Goal: Information Seeking & Learning: Check status

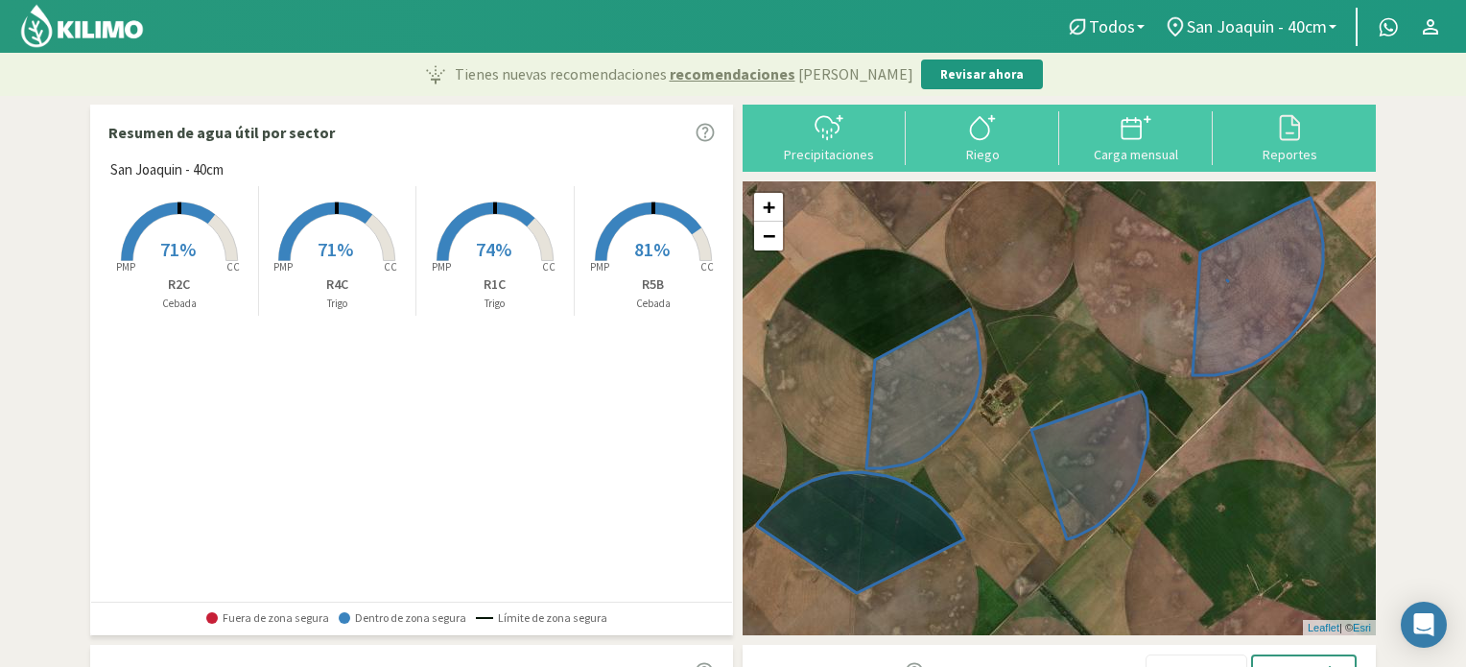
click at [196, 245] on rect at bounding box center [179, 262] width 153 height 153
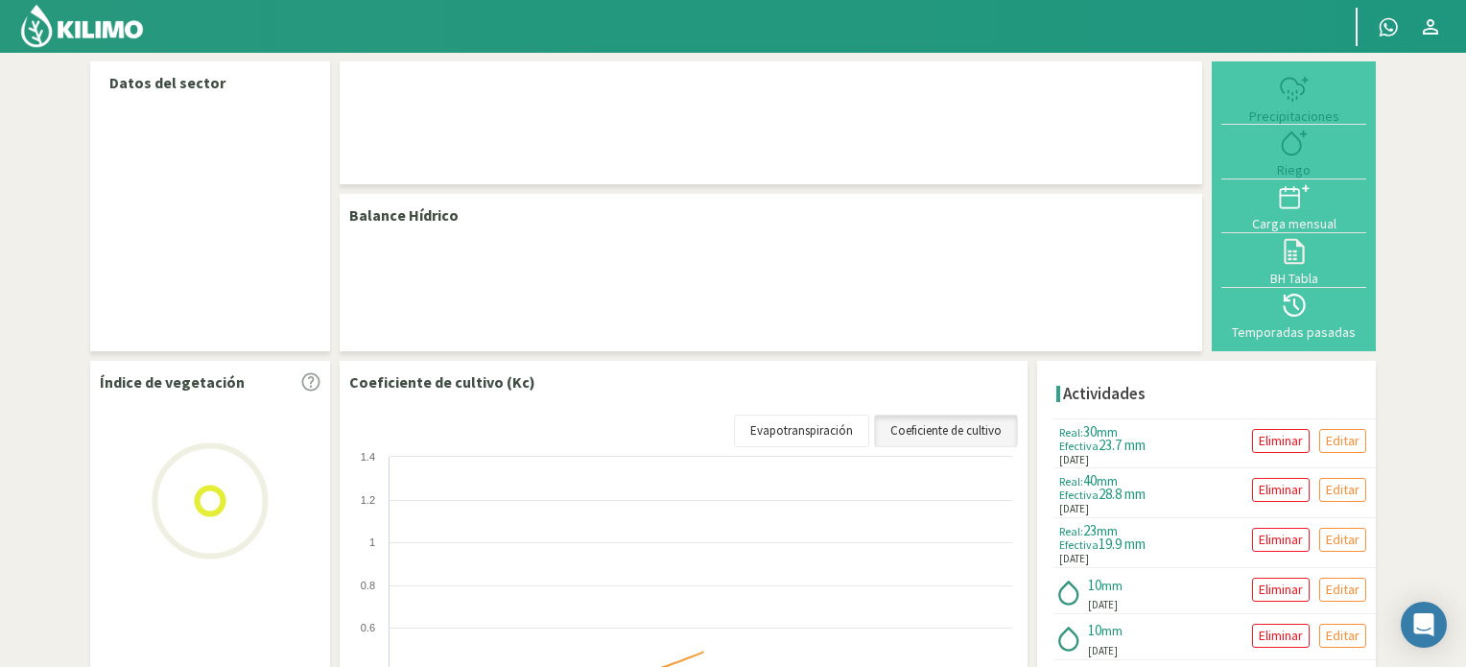
select select "1: Object"
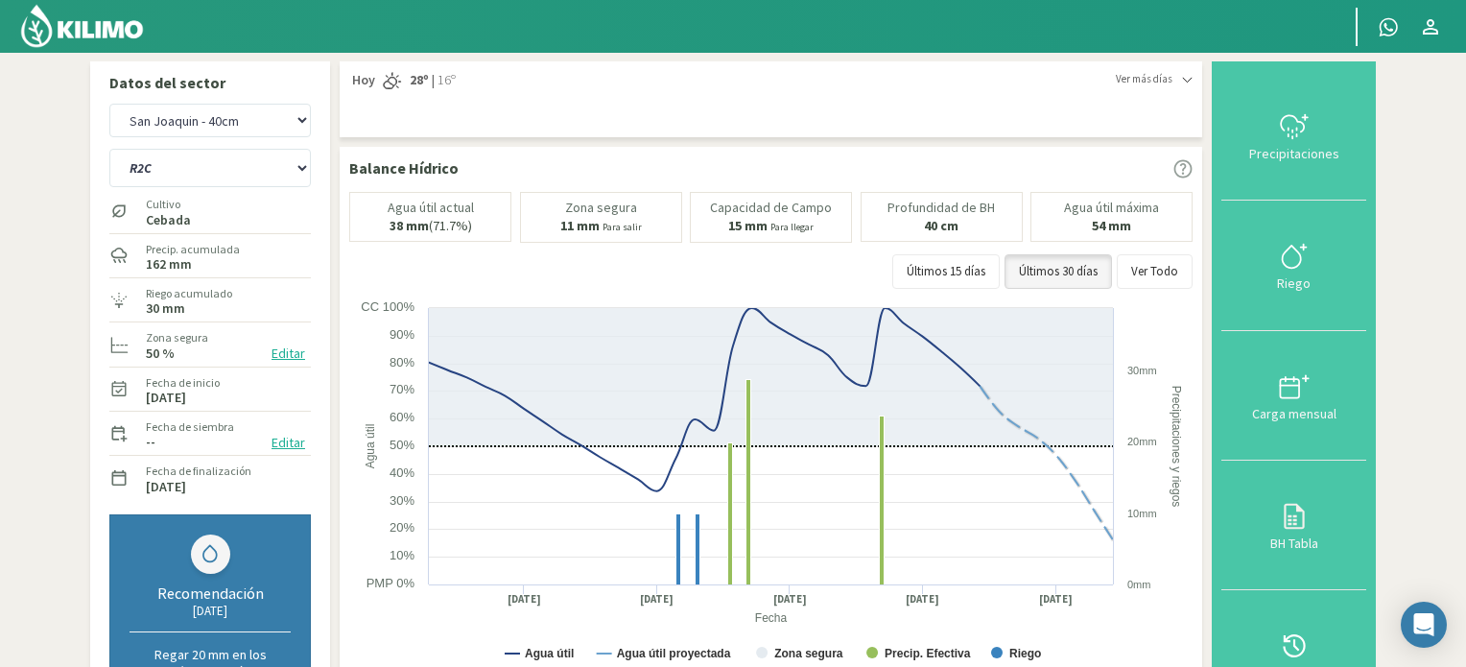
click at [104, 35] on img at bounding box center [82, 26] width 126 height 46
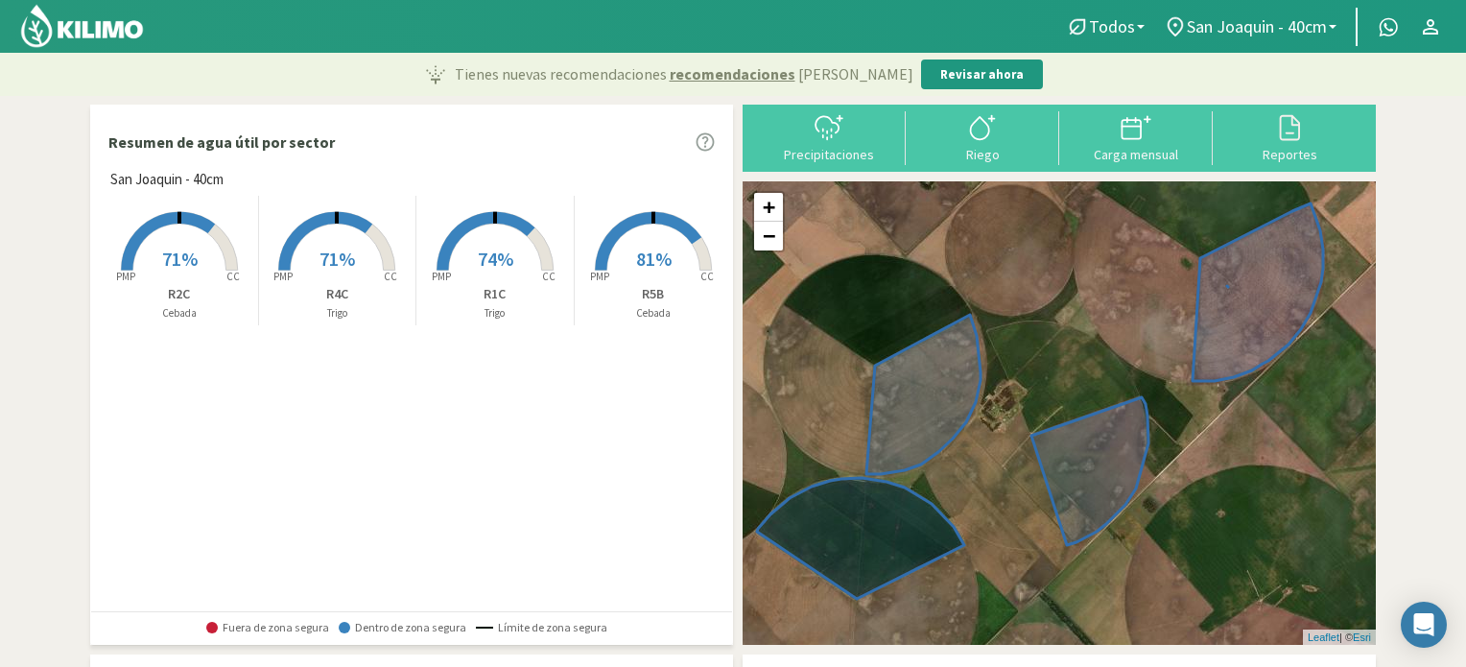
click at [484, 269] on span "74%" at bounding box center [495, 259] width 35 height 24
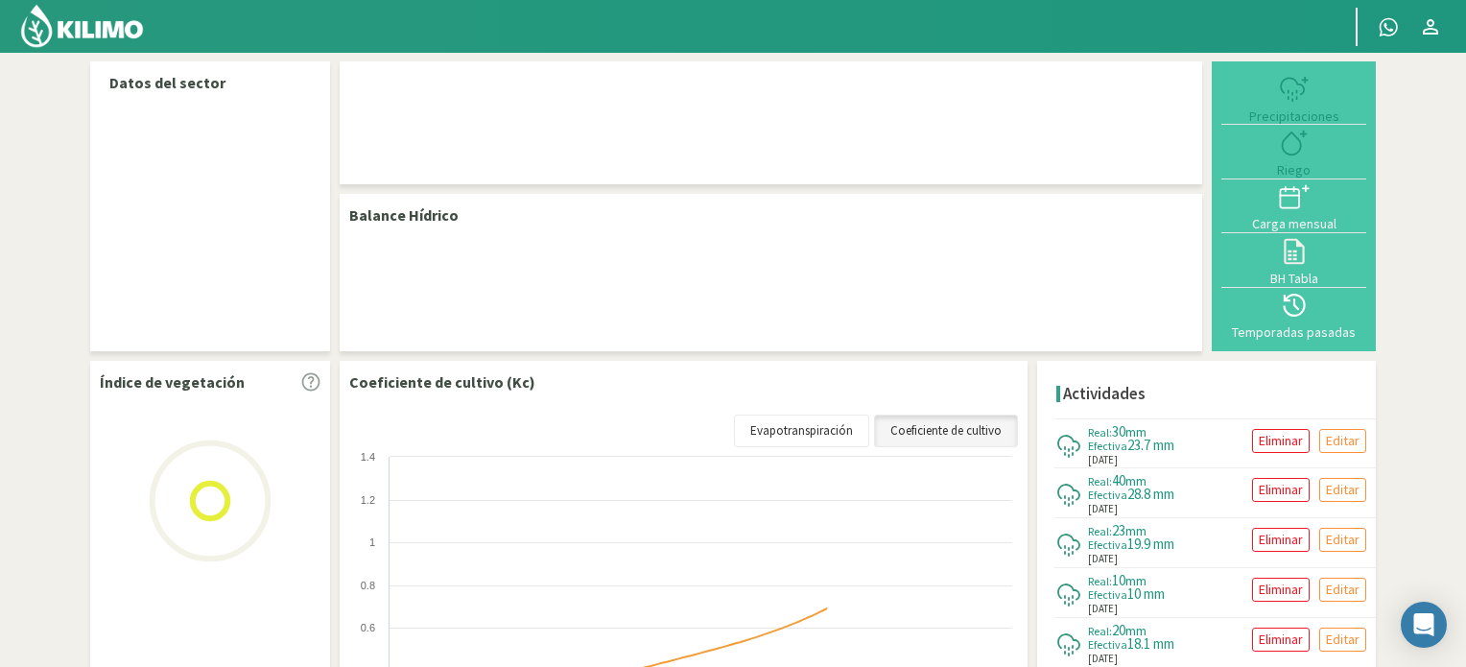
select select "1: Object"
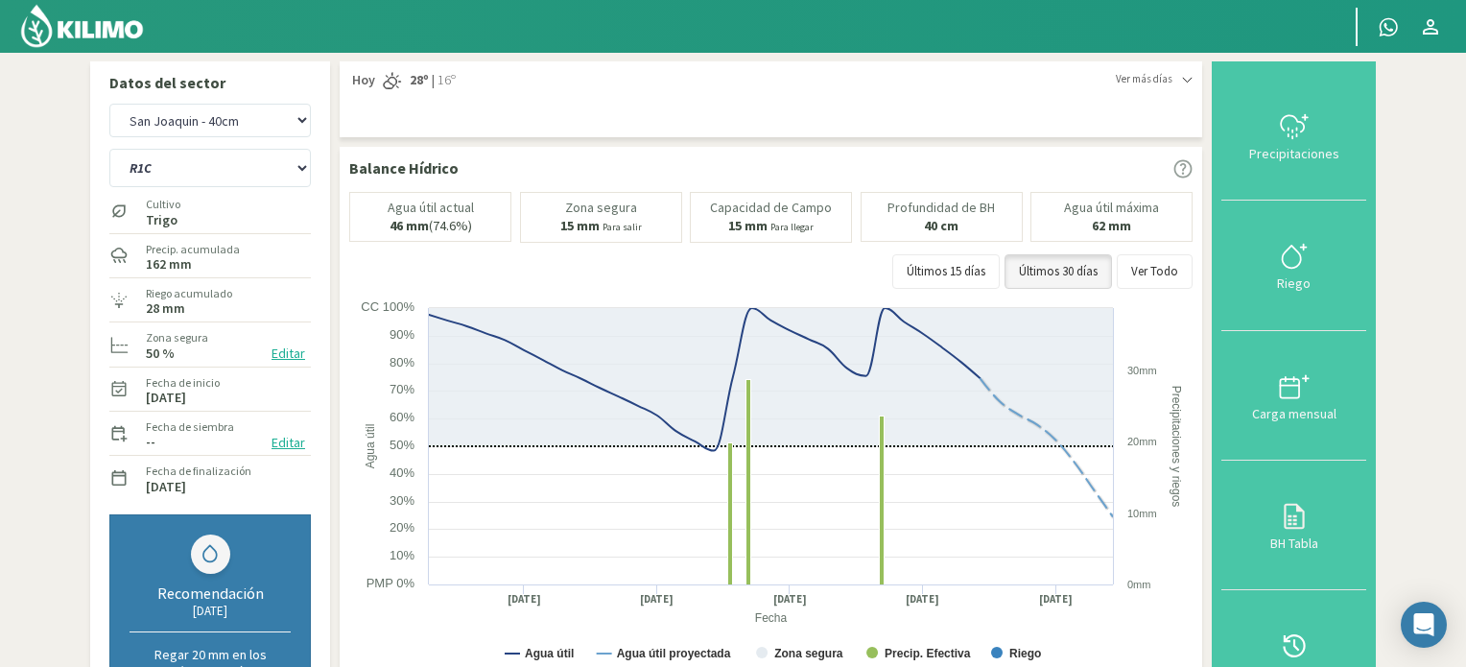
click at [123, 29] on img at bounding box center [82, 26] width 126 height 46
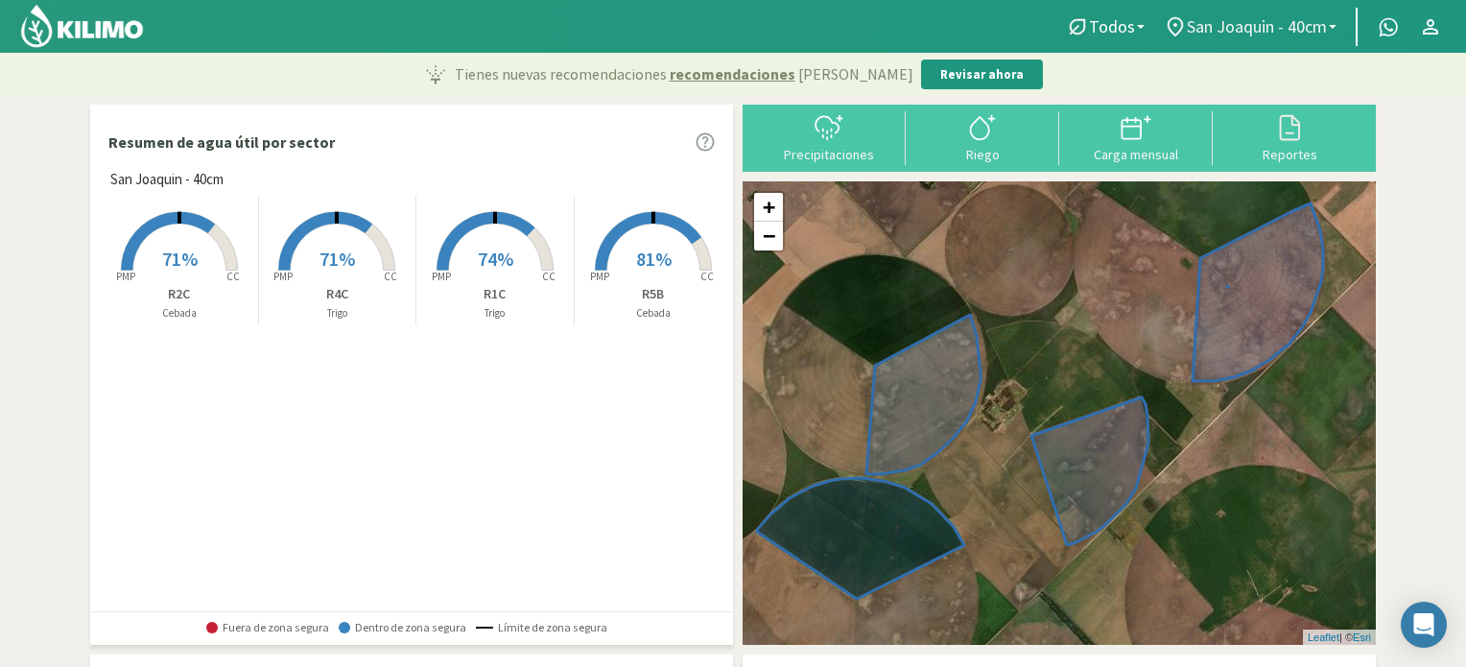
click at [1316, 27] on span "San Joaquin - 40cm" at bounding box center [1257, 26] width 140 height 20
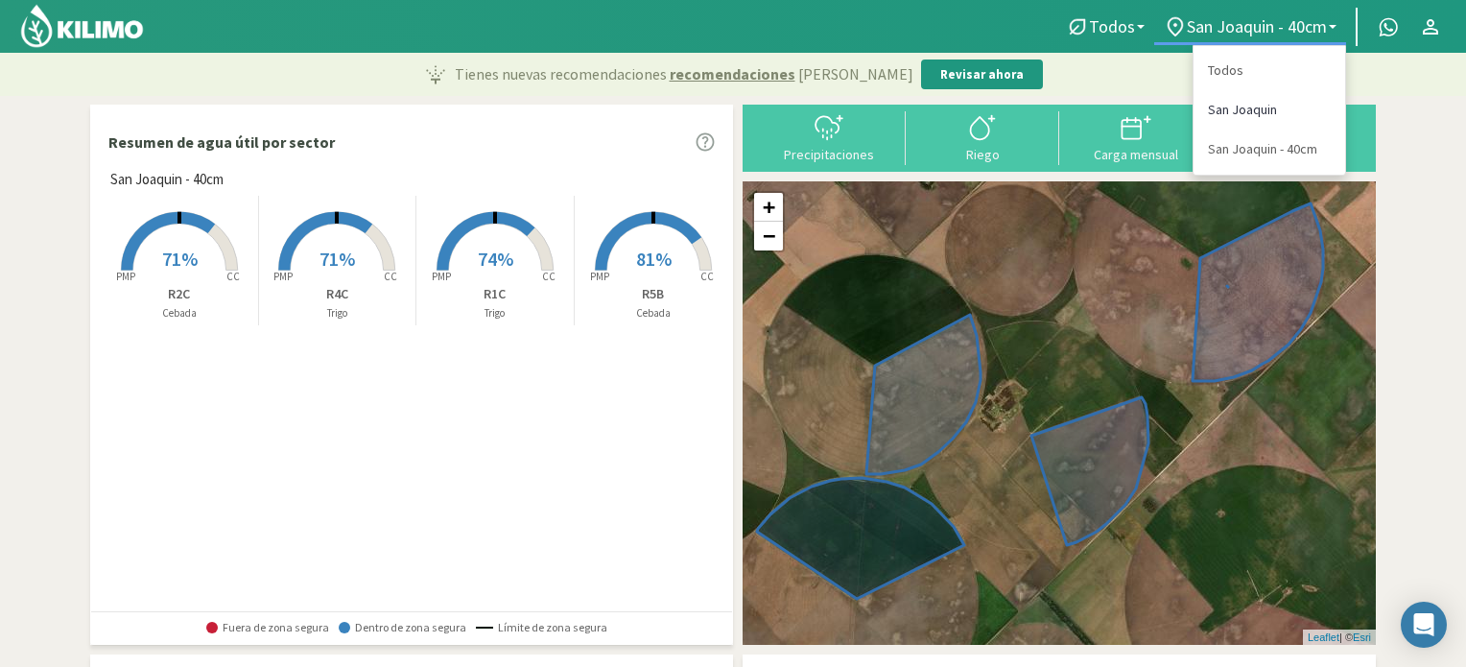
click at [1261, 107] on link "San Joaquin" at bounding box center [1269, 109] width 152 height 39
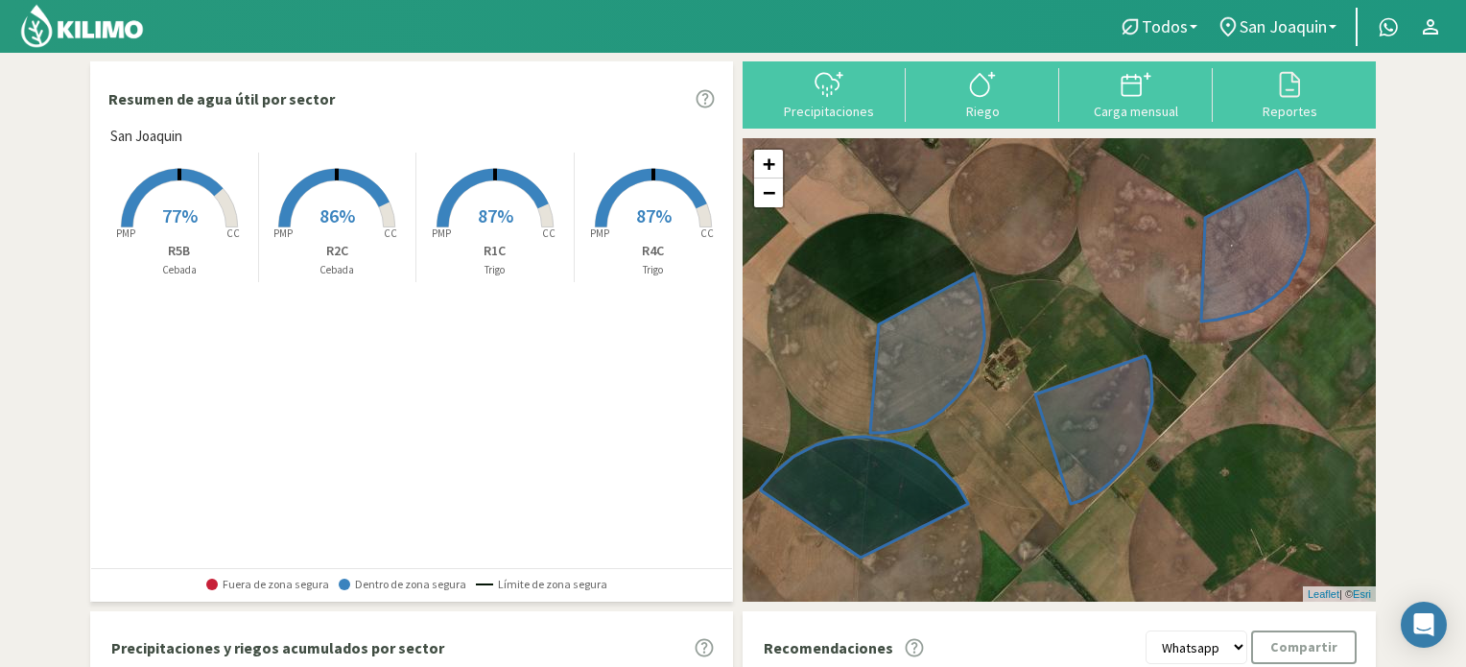
click at [175, 225] on span "77%" at bounding box center [179, 215] width 35 height 24
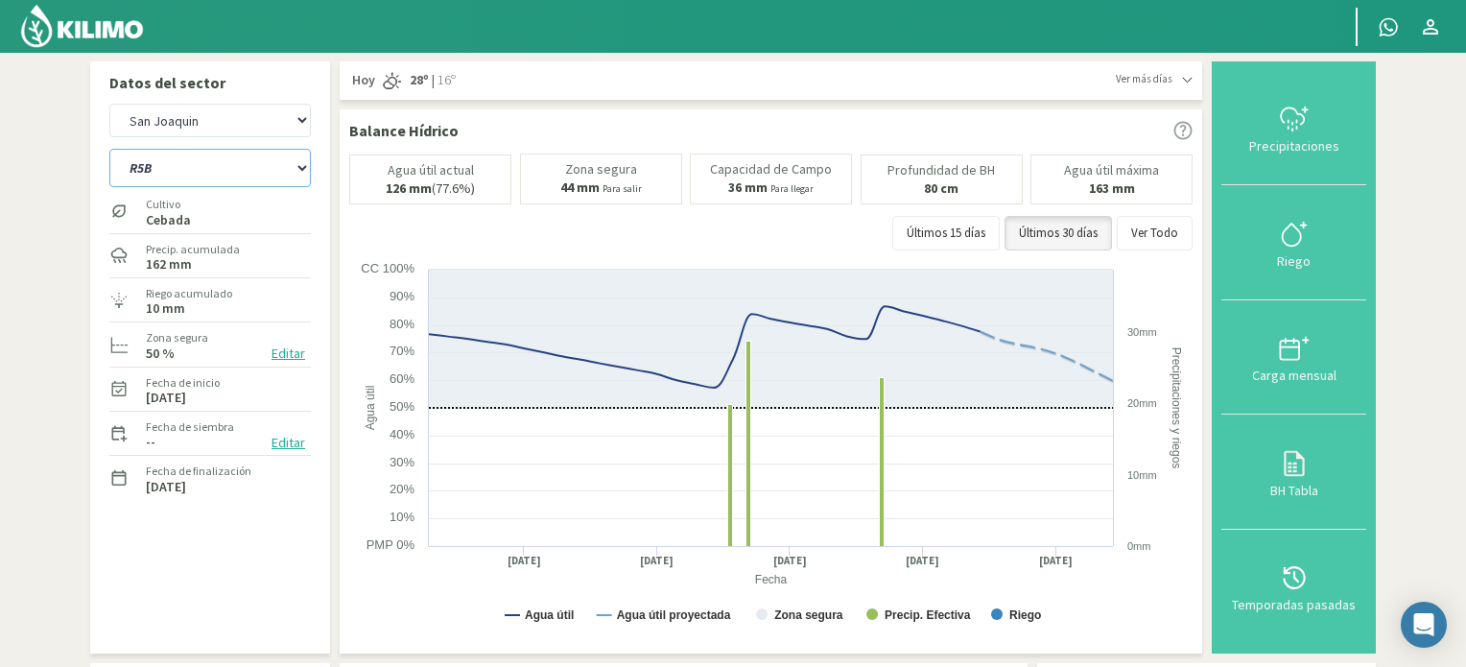
click at [201, 166] on select "R1C R2C R4C R5B" at bounding box center [209, 168] width 201 height 38
select select "0: Object"
click at [109, 149] on select "R1C R2C R4C R5B" at bounding box center [209, 168] width 201 height 38
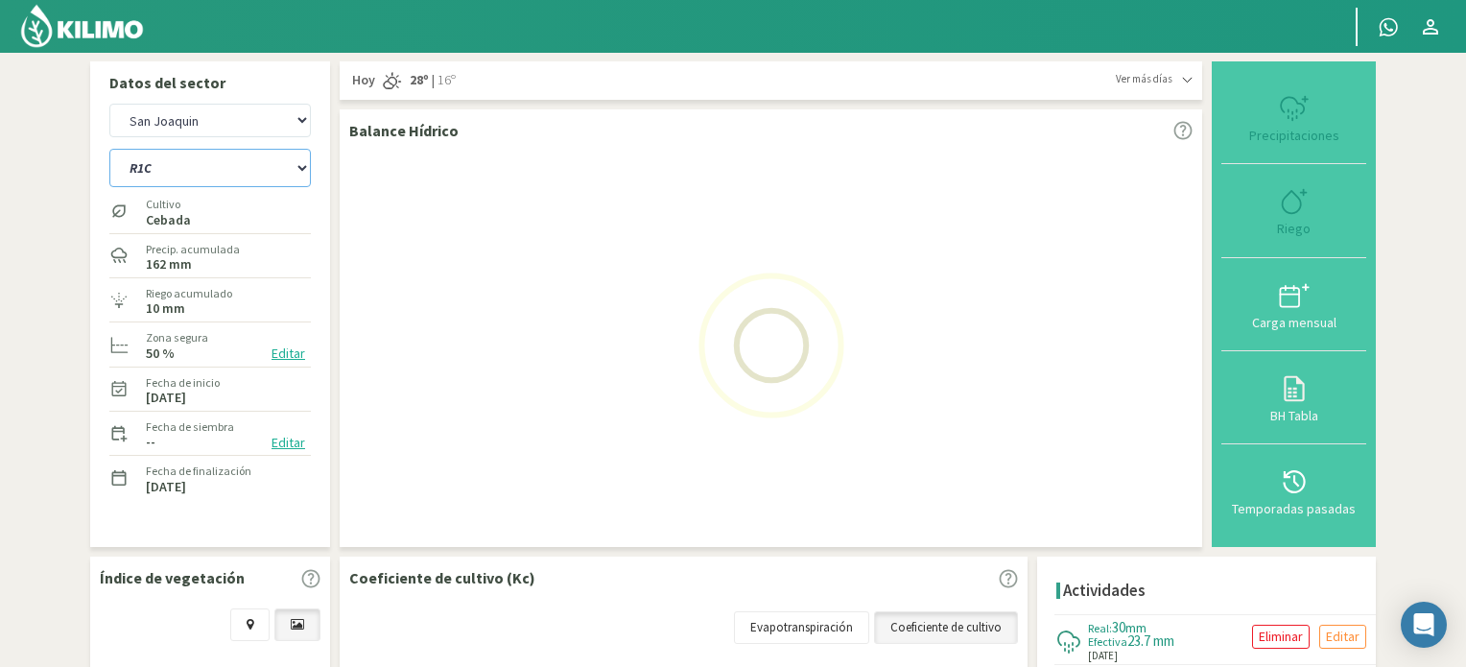
select select "2: Object"
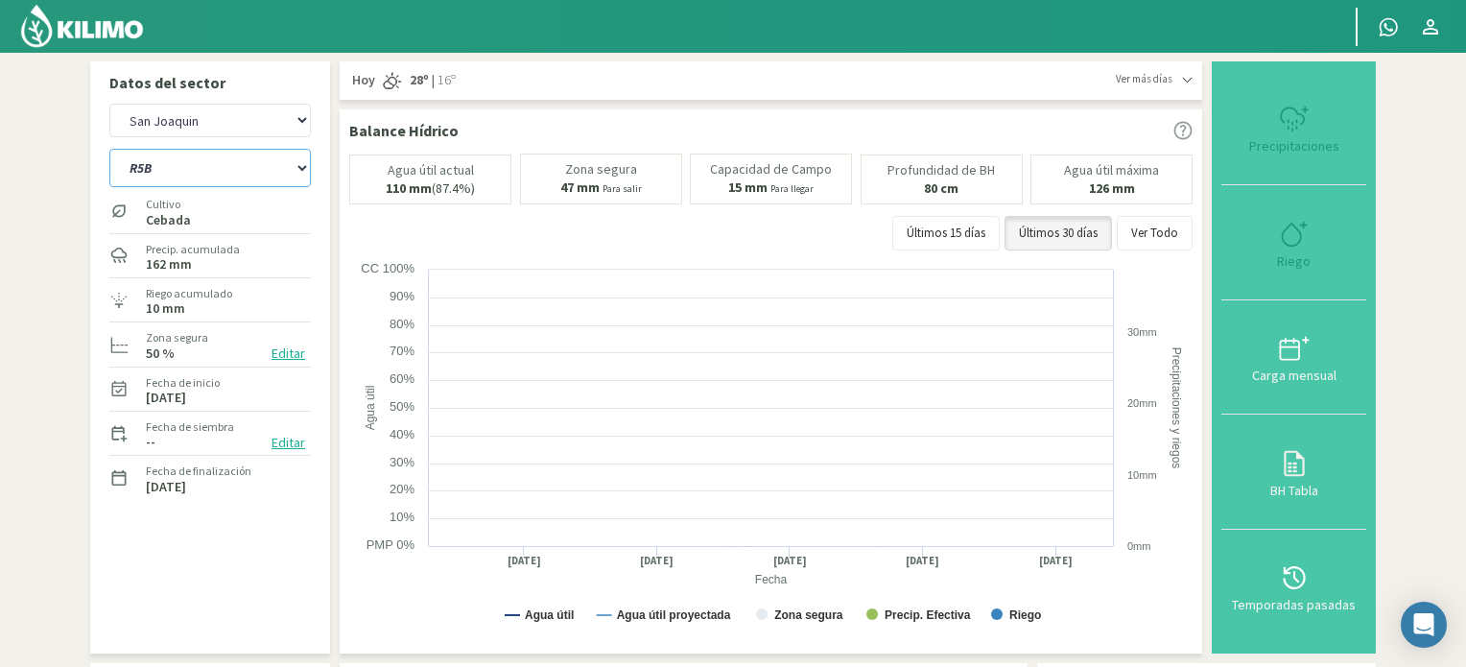
select select "4: Object"
